Goal: Go to known website: Go to known website

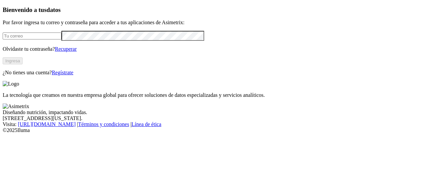
type input "[EMAIL_ADDRESS][DOMAIN_NAME]"
click at [23, 64] on button "Ingresa" at bounding box center [13, 60] width 20 height 7
